Goal: Transaction & Acquisition: Purchase product/service

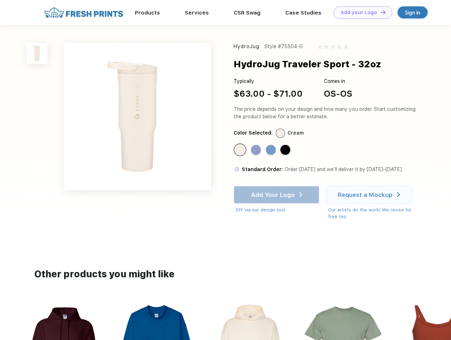
click at [360, 12] on link "Add your Logo Design Tool" at bounding box center [362, 12] width 58 height 12
click at [0, 0] on div "Design Tool" at bounding box center [0, 0] width 0 height 0
click at [379, 12] on link "Add your Logo Design Tool" at bounding box center [362, 12] width 58 height 12
click at [37, 53] on img at bounding box center [37, 53] width 21 height 21
click at [240, 150] on div "Standard Color" at bounding box center [240, 150] width 10 height 10
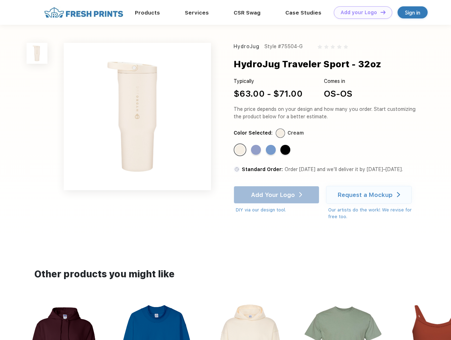
click at [256, 150] on div "Standard Color" at bounding box center [256, 150] width 10 height 10
click at [271, 150] on div "Standard Color" at bounding box center [271, 150] width 10 height 10
click at [286, 150] on div "Standard Color" at bounding box center [285, 150] width 10 height 10
click at [277, 195] on div "Add Your Logo DIY via our design tool. Ah shoot! This product isn't up in our d…" at bounding box center [276, 200] width 86 height 28
click at [370, 195] on div "Request a Mockup" at bounding box center [364, 194] width 55 height 7
